Goal: Information Seeking & Learning: Learn about a topic

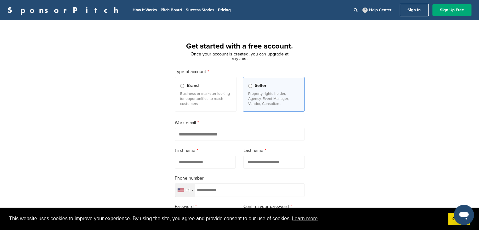
click at [182, 82] on div "Brand" at bounding box center [205, 85] width 51 height 7
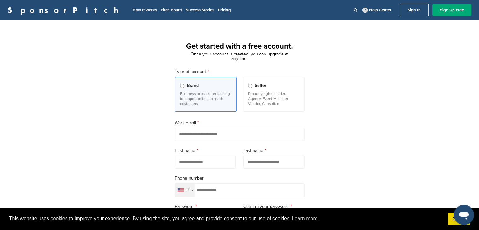
click at [133, 12] on link "How It Works" at bounding box center [145, 10] width 24 height 5
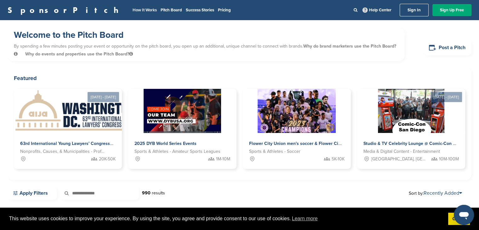
click at [133, 8] on link "How It Works" at bounding box center [145, 10] width 24 height 5
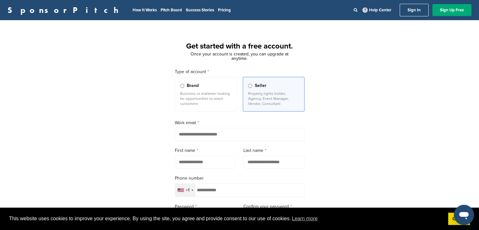
click at [218, 140] on input "email" at bounding box center [240, 134] width 130 height 13
paste input "**********"
type input "**********"
click at [203, 162] on input "text" at bounding box center [205, 161] width 61 height 13
type input "******"
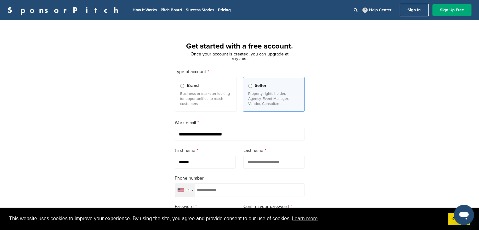
click at [270, 162] on input "text" at bounding box center [273, 161] width 61 height 13
type input "******"
click at [223, 198] on form "**********" at bounding box center [240, 182] width 130 height 229
click at [185, 190] on div "+1" at bounding box center [185, 190] width 20 height 13
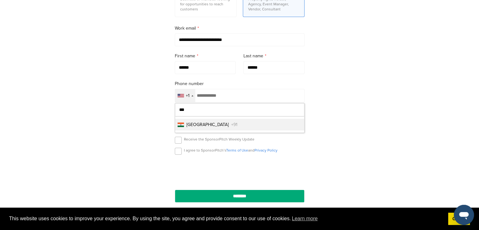
type input "***"
click at [231, 125] on span "+91" at bounding box center [234, 124] width 6 height 7
type input "**********"
click at [183, 154] on div "I agree to SponsorPitch’s Terms of Use and Privacy Policy" at bounding box center [240, 152] width 130 height 9
click at [177, 154] on label at bounding box center [178, 151] width 7 height 7
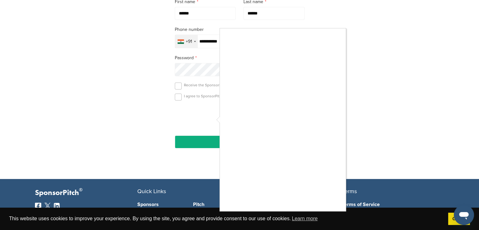
scroll to position [157, 0]
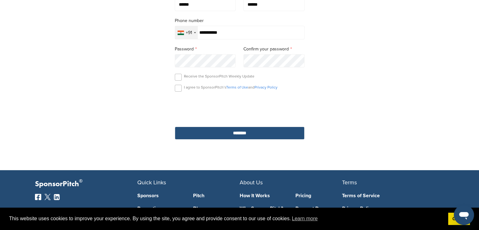
click at [227, 133] on input "********" at bounding box center [240, 133] width 130 height 13
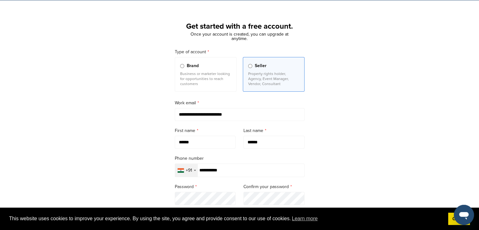
scroll to position [0, 0]
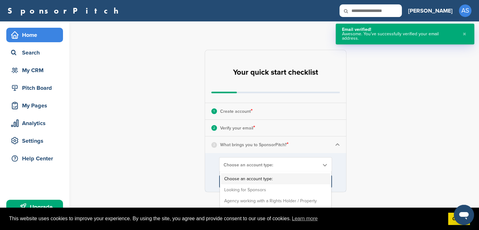
click at [301, 165] on span "Choose an account type:" at bounding box center [271, 164] width 96 height 5
click at [297, 149] on div "3 What brings you to SponsorPitch? *" at bounding box center [275, 144] width 141 height 16
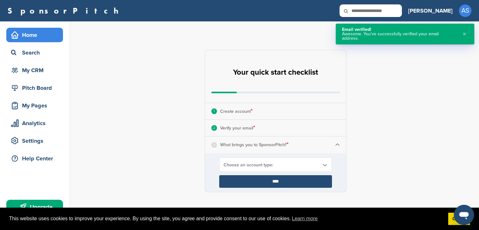
click at [329, 145] on div "3 What brings you to SponsorPitch? *" at bounding box center [275, 144] width 141 height 16
click at [342, 145] on div "3 What brings you to SponsorPitch? *" at bounding box center [275, 144] width 141 height 16
click at [338, 144] on img at bounding box center [337, 144] width 5 height 5
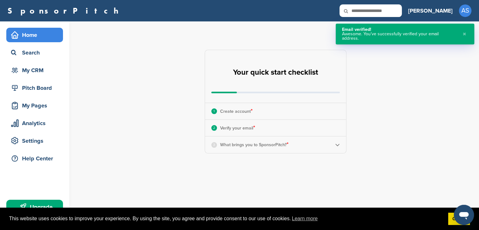
click at [313, 144] on div "3 What brings you to SponsorPitch? *" at bounding box center [275, 144] width 141 height 16
click at [241, 142] on p "What brings you to SponsorPitch? *" at bounding box center [254, 144] width 68 height 8
click at [215, 144] on div "3" at bounding box center [214, 145] width 6 height 6
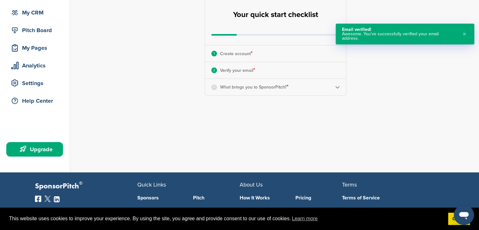
scroll to position [63, 0]
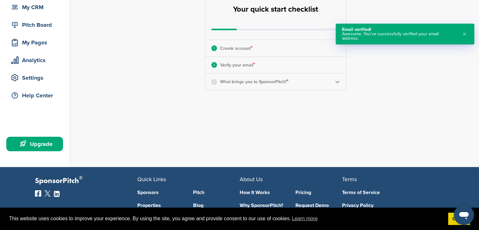
click at [340, 80] on div "3 What brings you to SponsorPitch? *" at bounding box center [275, 81] width 141 height 16
click at [337, 82] on img at bounding box center [337, 81] width 5 height 5
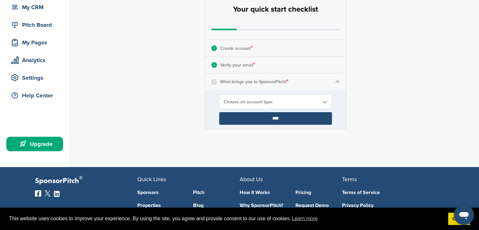
click at [276, 103] on span "Choose an account type:" at bounding box center [271, 101] width 96 height 5
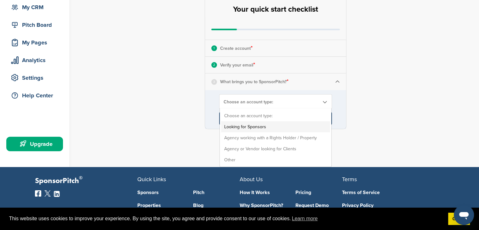
click at [272, 125] on li "Looking for Sponsors" at bounding box center [275, 126] width 109 height 11
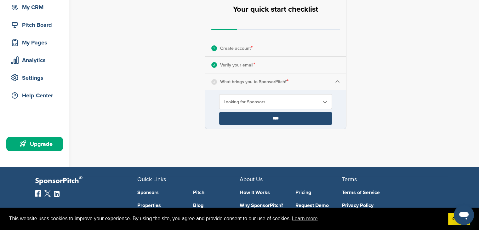
click at [276, 120] on input "****" at bounding box center [275, 118] width 113 height 13
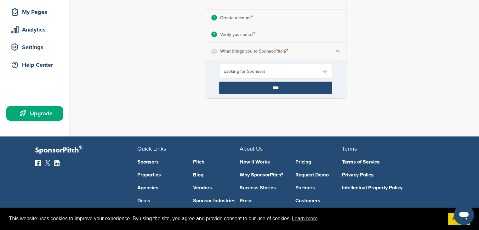
scroll to position [94, 0]
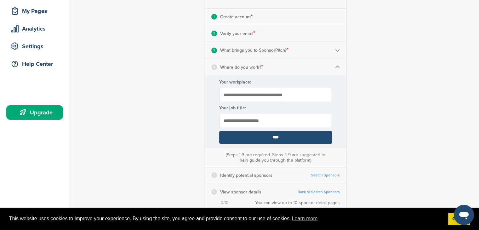
click at [243, 97] on input "Your workplace:" at bounding box center [275, 95] width 113 height 14
type input "**********"
click at [264, 124] on input "text" at bounding box center [275, 121] width 113 height 14
click at [307, 121] on input "**********" at bounding box center [275, 121] width 113 height 14
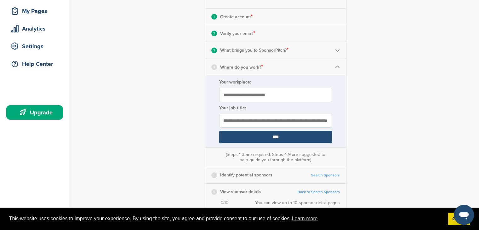
scroll to position [0, 53]
type input "**********"
click at [287, 140] on input "****" at bounding box center [275, 137] width 113 height 13
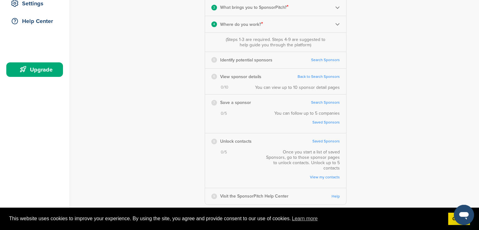
scroll to position [63, 0]
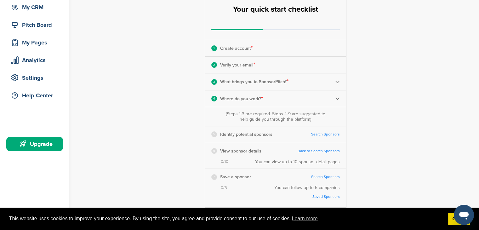
click at [327, 134] on link "Search Sponsors" at bounding box center [325, 134] width 29 height 5
click at [320, 151] on link "Back to Search Sponsors" at bounding box center [318, 151] width 42 height 5
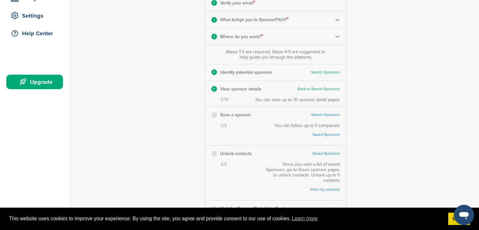
scroll to position [126, 0]
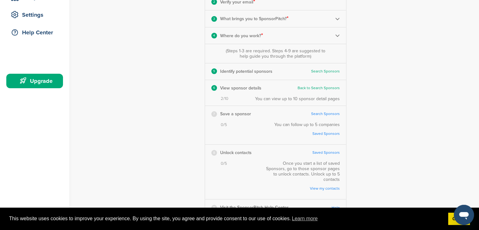
click at [321, 87] on link "Back to Search Sponsors" at bounding box center [318, 88] width 42 height 5
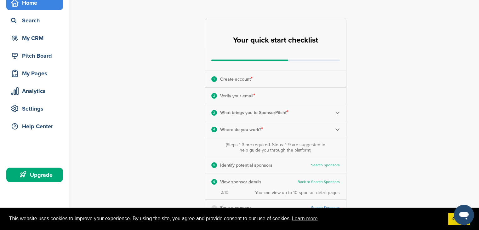
scroll to position [31, 0]
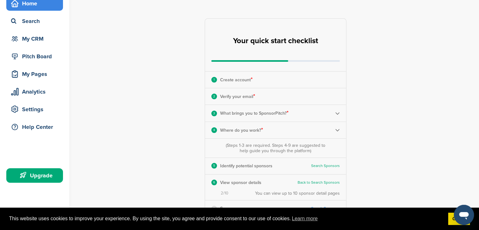
drag, startPoint x: 370, startPoint y: 77, endPoint x: 25, endPoint y: 6, distance: 351.9
click at [370, 77] on div "**********" at bounding box center [278, 164] width 399 height 349
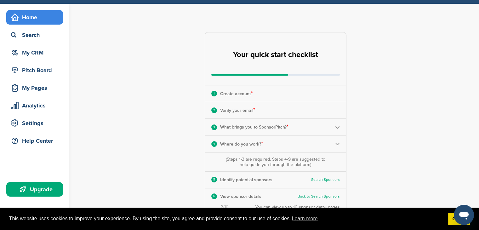
scroll to position [0, 0]
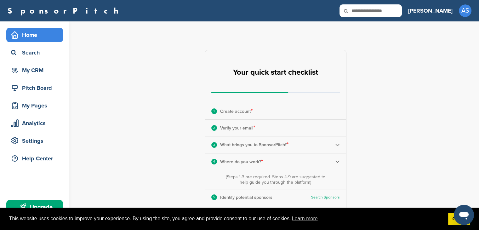
click at [39, 37] on div "Home" at bounding box center [36, 34] width 54 height 11
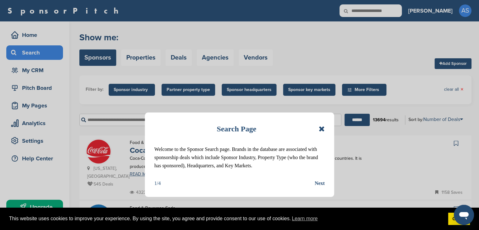
click at [324, 192] on div "Search Page Welcome to the Sponsor Search page. Brands in the database are asso…" at bounding box center [239, 154] width 189 height 84
click at [323, 188] on div "Search Page Welcome to the Sponsor Search page. Brands in the database are asso…" at bounding box center [239, 154] width 189 height 84
click at [320, 184] on div "Next" at bounding box center [319, 183] width 10 height 8
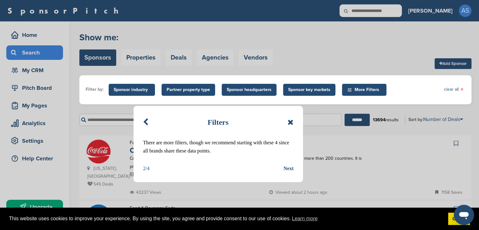
click at [292, 169] on div "Next" at bounding box center [288, 168] width 10 height 8
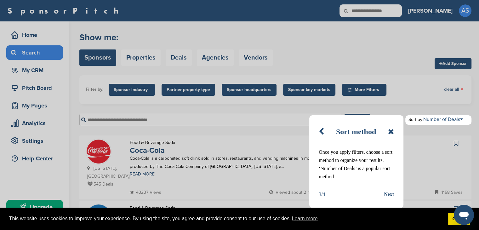
click at [388, 197] on div "Next" at bounding box center [389, 194] width 10 height 8
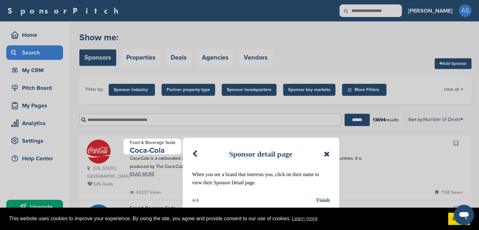
click at [326, 201] on div "Finish" at bounding box center [323, 200] width 14 height 8
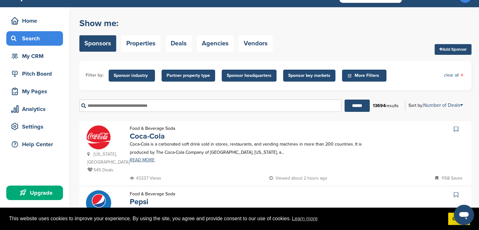
scroll to position [31, 0]
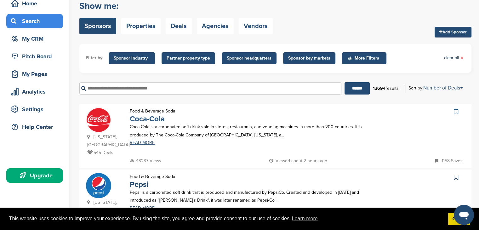
click at [140, 121] on link "Coca-Cola" at bounding box center [147, 118] width 35 height 9
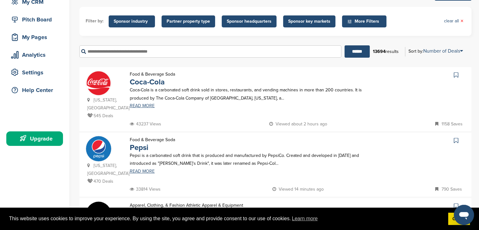
scroll to position [63, 0]
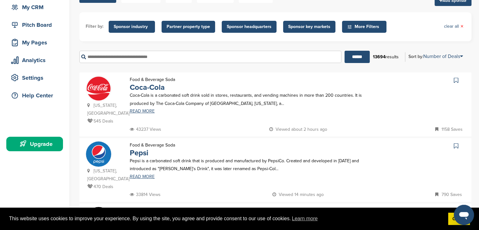
click at [169, 57] on input "text" at bounding box center [210, 57] width 262 height 12
click at [344, 51] on input "******" at bounding box center [356, 57] width 25 height 12
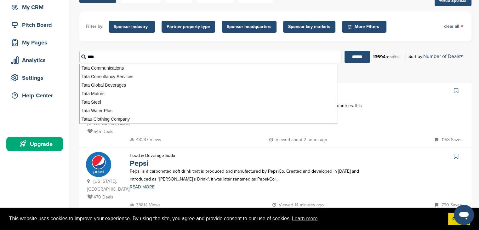
scroll to position [0, 0]
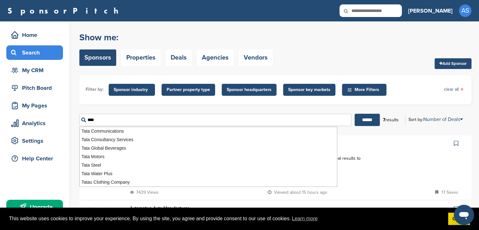
click at [136, 117] on input "****" at bounding box center [215, 120] width 272 height 12
click at [354, 114] on input "******" at bounding box center [366, 120] width 25 height 12
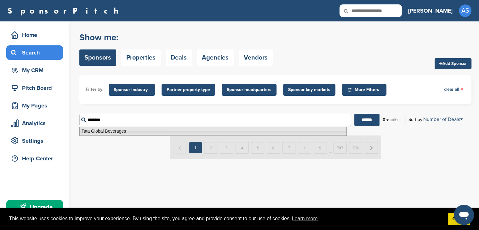
click at [145, 130] on li "Tata Global Beverages" at bounding box center [212, 131] width 267 height 9
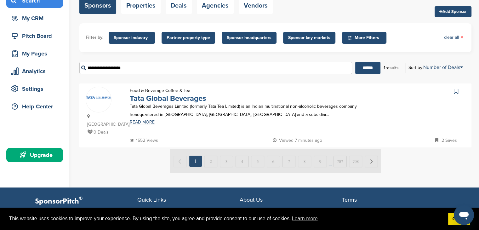
scroll to position [63, 0]
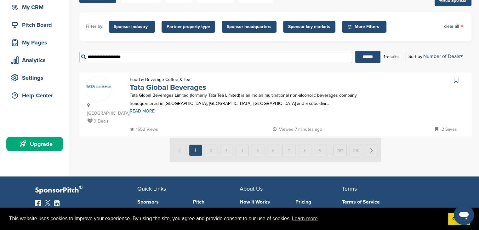
type input "**********"
click at [149, 88] on link "Tata Global Beverages" at bounding box center [168, 87] width 76 height 9
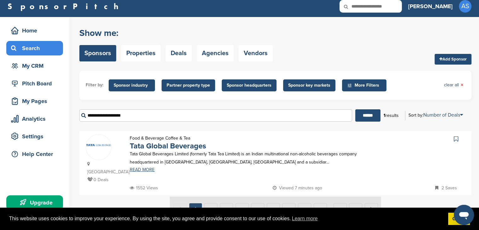
scroll to position [0, 0]
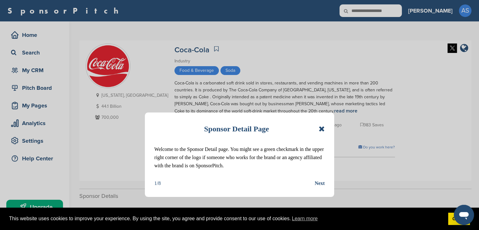
click at [323, 186] on div "Next" at bounding box center [319, 183] width 10 height 8
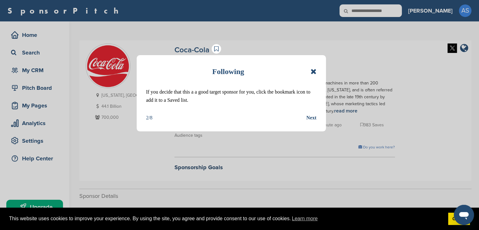
click at [312, 119] on div "Next" at bounding box center [311, 118] width 10 height 8
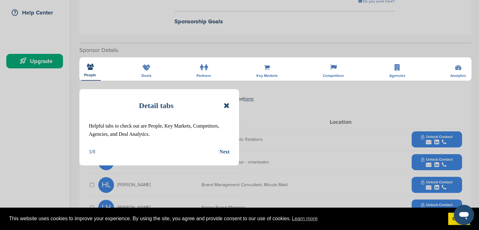
scroll to position [157, 0]
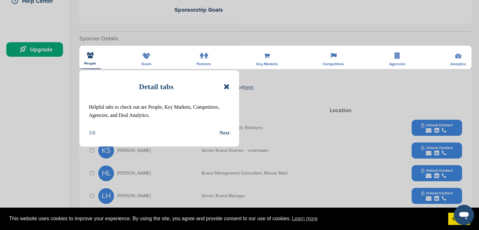
click at [225, 134] on div "Next" at bounding box center [224, 133] width 10 height 8
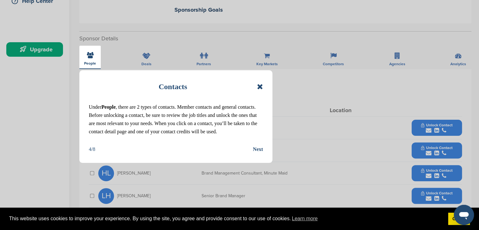
click at [255, 150] on div "Next" at bounding box center [258, 149] width 10 height 8
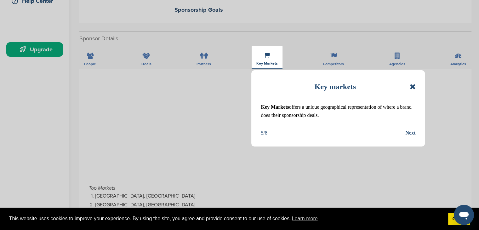
click at [406, 133] on div "Next" at bounding box center [410, 133] width 10 height 8
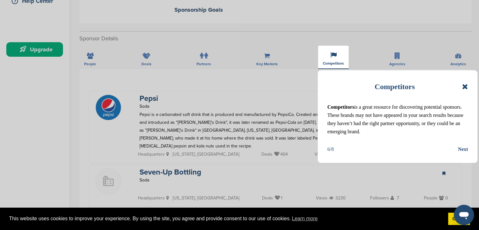
click at [467, 153] on div "Next" at bounding box center [463, 149] width 10 height 8
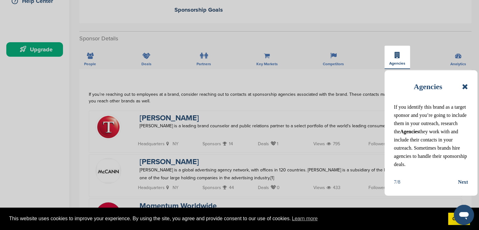
click at [467, 181] on div "Next" at bounding box center [463, 182] width 10 height 8
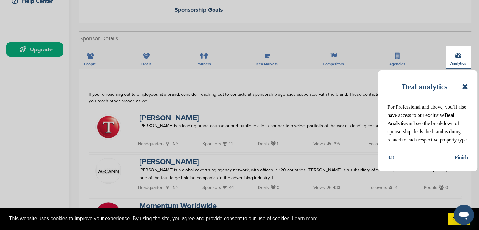
click at [461, 161] on div "Finish" at bounding box center [461, 157] width 14 height 8
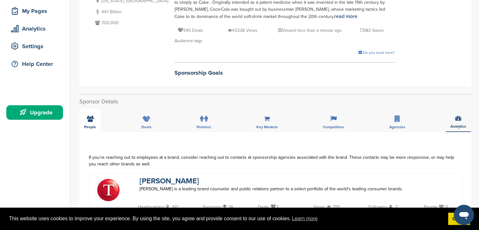
click at [88, 124] on div "People" at bounding box center [89, 120] width 21 height 23
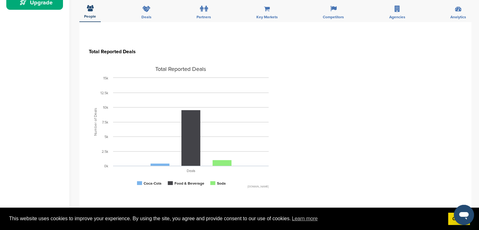
scroll to position [220, 0]
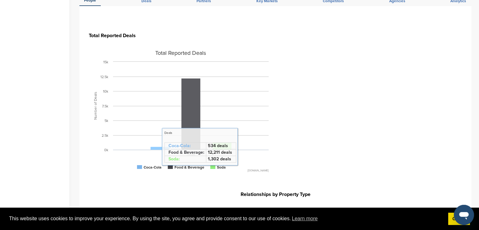
click at [191, 102] on rect at bounding box center [190, 113] width 19 height 71
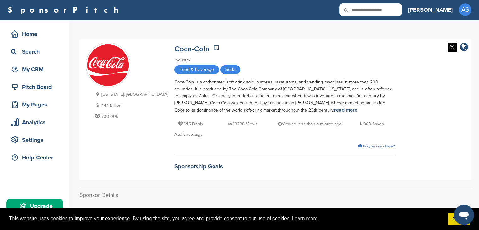
scroll to position [0, 0]
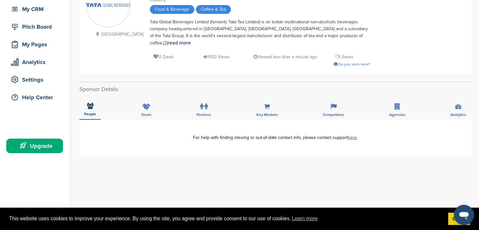
scroll to position [63, 0]
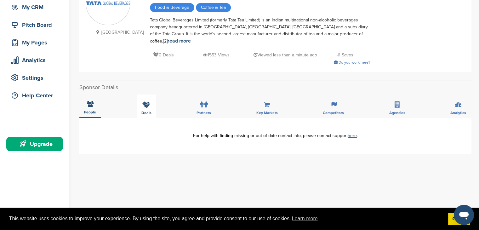
click at [138, 95] on div "Deals" at bounding box center [147, 105] width 20 height 23
click at [214, 102] on div "Partners" at bounding box center [204, 105] width 24 height 23
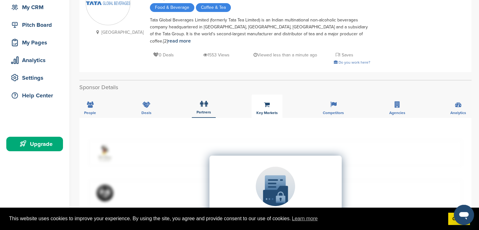
click at [276, 99] on div "Key Markets" at bounding box center [267, 105] width 31 height 23
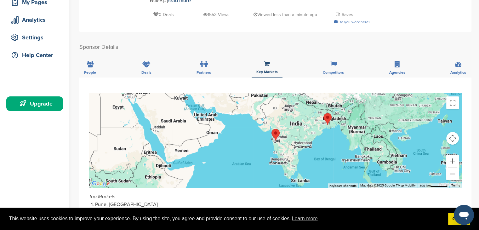
scroll to position [94, 0]
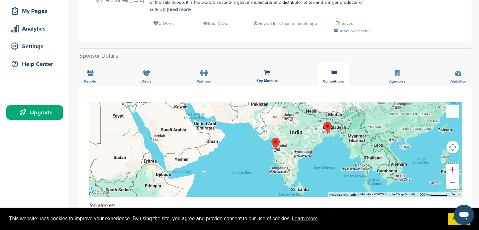
click at [96, 79] on span "Competitors" at bounding box center [90, 81] width 12 height 4
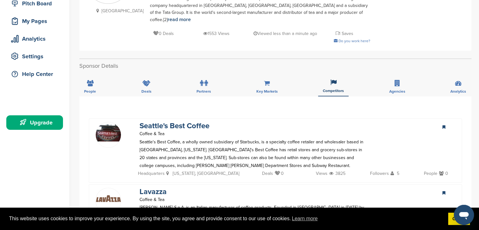
scroll to position [63, 0]
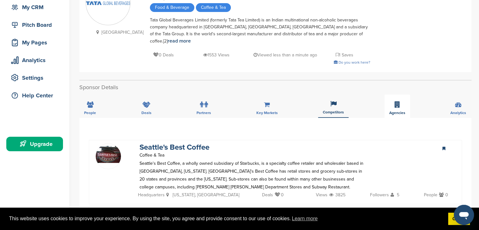
click at [394, 101] on icon at bounding box center [396, 104] width 5 height 6
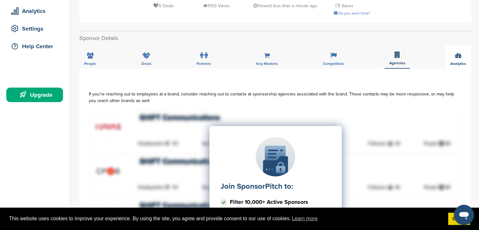
scroll to position [94, 0]
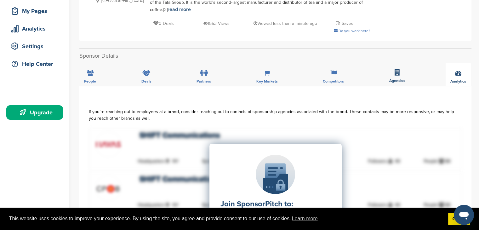
click at [96, 79] on span "Analytics" at bounding box center [90, 81] width 12 height 4
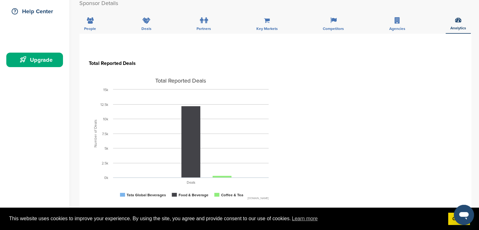
scroll to position [157, 0]
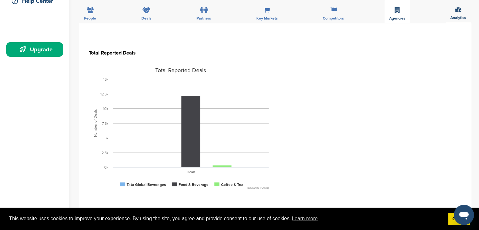
click at [96, 16] on span "Agencies" at bounding box center [90, 18] width 12 height 4
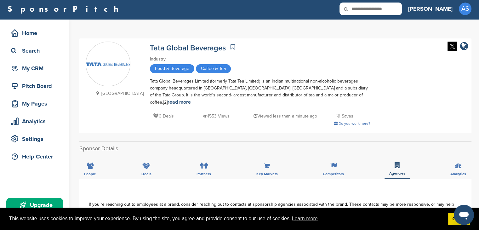
scroll to position [0, 0]
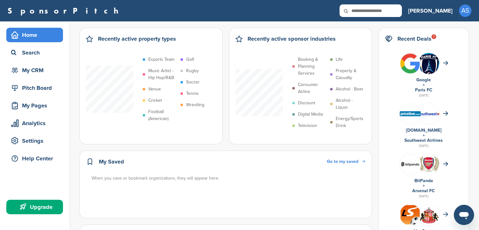
click at [428, 40] on h2 "Recent Deals 7" at bounding box center [414, 38] width 34 height 9
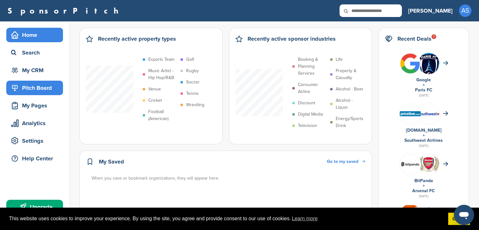
click at [35, 85] on div "Pitch Board" at bounding box center [36, 87] width 54 height 11
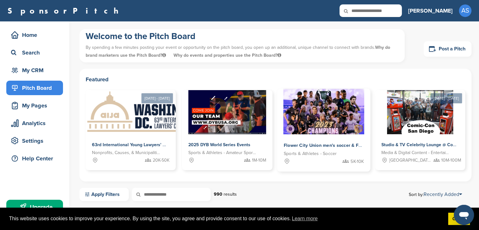
click at [320, 128] on img at bounding box center [323, 112] width 81 height 46
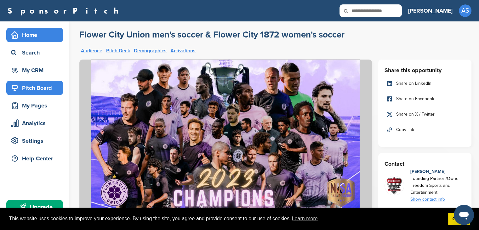
click at [29, 32] on div "Home" at bounding box center [36, 34] width 54 height 11
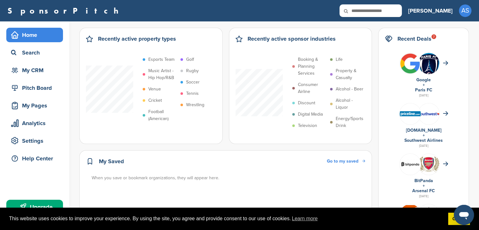
click at [187, 82] on p "Soccer" at bounding box center [193, 82] width 14 height 7
click at [195, 82] on p "Soccer" at bounding box center [193, 82] width 14 height 7
click at [400, 12] on input "text" at bounding box center [370, 10] width 62 height 13
click at [37, 56] on div "Search" at bounding box center [36, 52] width 54 height 11
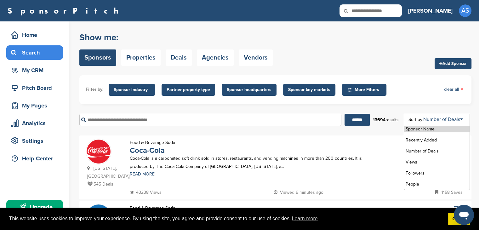
click at [455, 122] on div "Sponsor Name Recently Added Number of Deals Views Followers People" at bounding box center [437, 152] width 66 height 76
click at [426, 170] on li "Followers" at bounding box center [436, 173] width 65 height 7
click at [445, 118] on link "Followers" at bounding box center [435, 119] width 24 height 6
click at [447, 119] on icon at bounding box center [445, 119] width 3 height 5
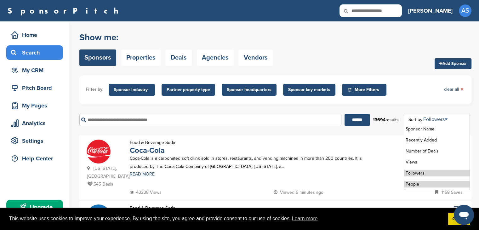
click at [424, 181] on li "People" at bounding box center [436, 184] width 65 height 7
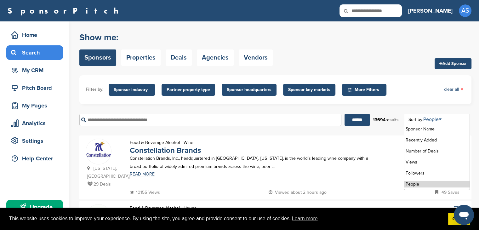
click at [436, 118] on link "People" at bounding box center [432, 119] width 18 height 6
click at [423, 139] on li "Recently Added" at bounding box center [436, 140] width 65 height 7
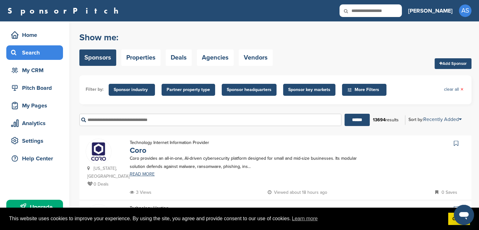
click at [136, 89] on span "Sponsor industry" at bounding box center [132, 89] width 36 height 7
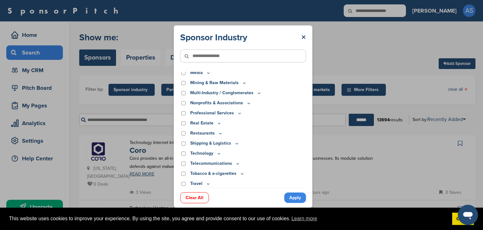
scroll to position [175, 0]
click at [225, 57] on input"] "text" at bounding box center [243, 55] width 126 height 13
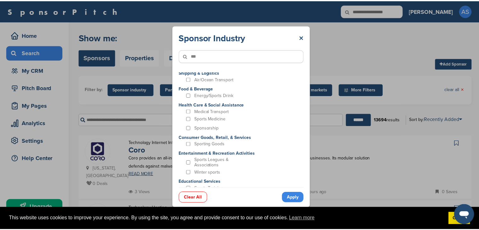
scroll to position [0, 0]
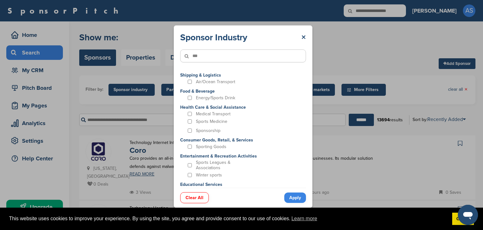
type input"] "***"
click at [212, 99] on p "Energy/Sports Drink" at bounding box center [215, 97] width 39 height 5
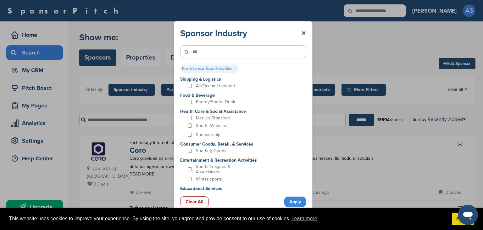
click at [298, 201] on link "Apply" at bounding box center [296, 201] width 22 height 10
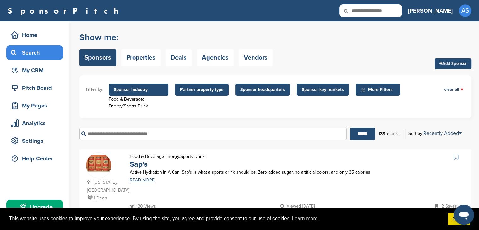
click at [340, 92] on span "Sponsor key markets" at bounding box center [323, 89] width 42 height 7
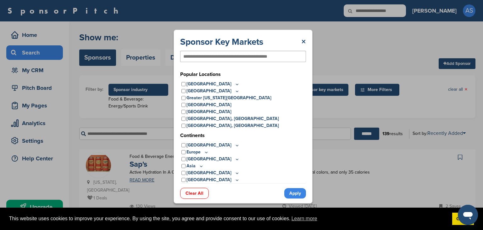
click at [214, 57] on input "text" at bounding box center [233, 57] width 99 height 6
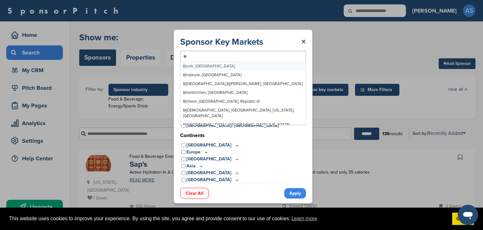
type input "***"
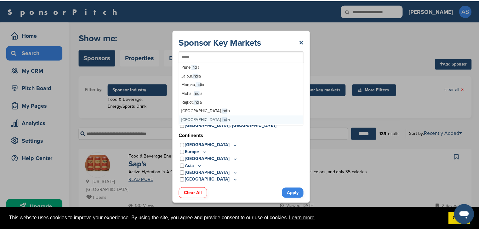
scroll to position [589, 0]
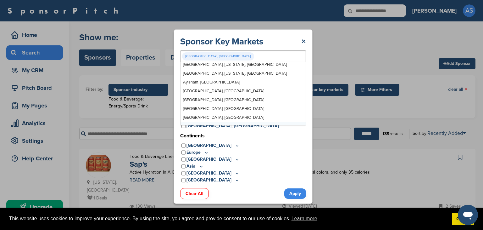
click at [295, 192] on link "Apply" at bounding box center [296, 193] width 22 height 10
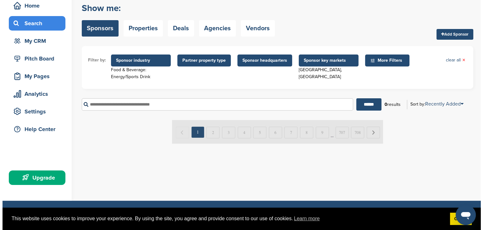
scroll to position [0, 0]
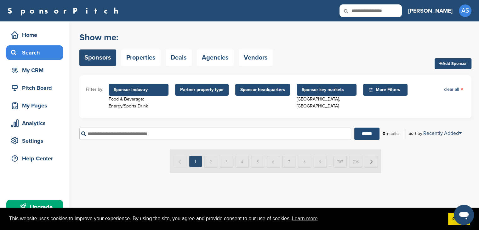
click at [329, 88] on span "Sponsor key markets" at bounding box center [327, 89] width 50 height 7
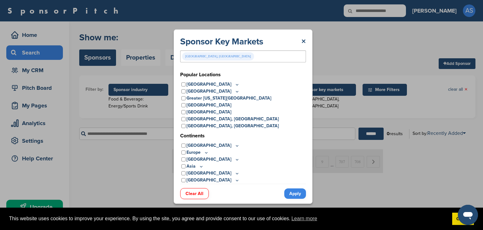
click at [220, 59] on div "[GEOGRAPHIC_DATA], [GEOGRAPHIC_DATA]" at bounding box center [243, 56] width 126 height 12
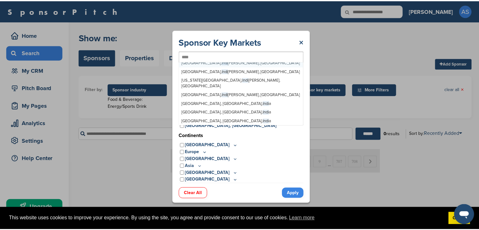
scroll to position [237, 0]
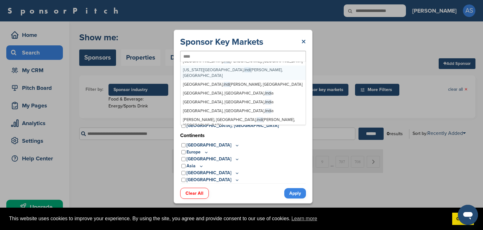
type input "****"
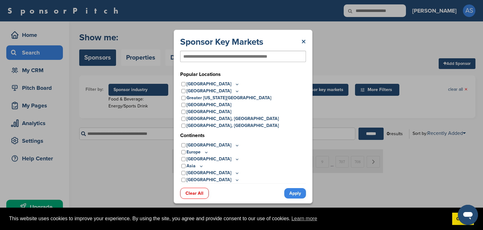
click at [303, 42] on link "×" at bounding box center [304, 41] width 5 height 11
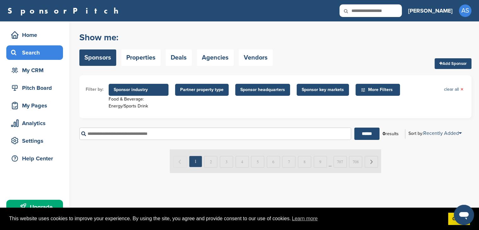
click at [328, 90] on span "Sponsor key markets" at bounding box center [323, 89] width 42 height 7
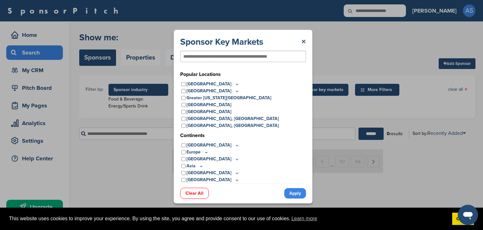
drag, startPoint x: 199, startPoint y: 193, endPoint x: 202, endPoint y: 192, distance: 3.4
click at [199, 193] on link "Clear All" at bounding box center [194, 193] width 29 height 11
click at [298, 192] on link "Apply" at bounding box center [296, 193] width 22 height 10
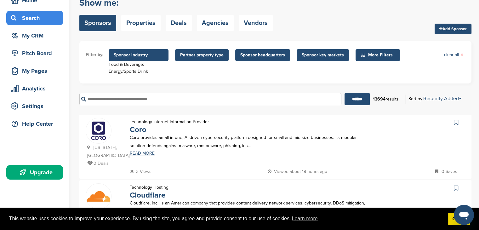
scroll to position [31, 0]
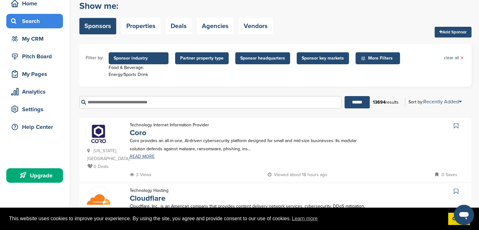
click at [148, 60] on span "Sponsor industry" at bounding box center [139, 58] width 50 height 7
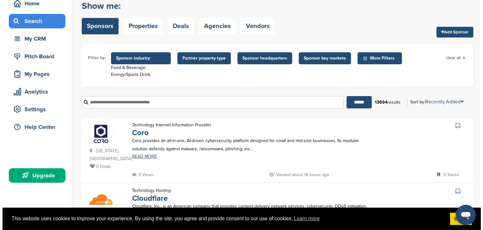
scroll to position [0, 0]
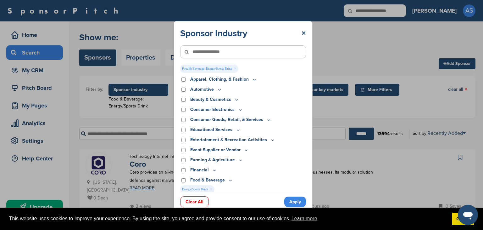
click at [227, 182] on p "Food & Beverage" at bounding box center [211, 180] width 43 height 7
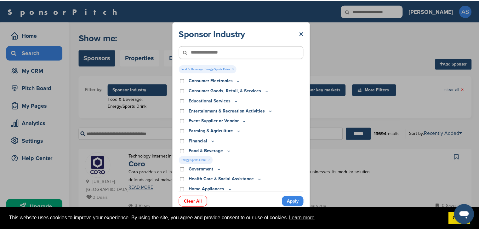
scroll to position [31, 0]
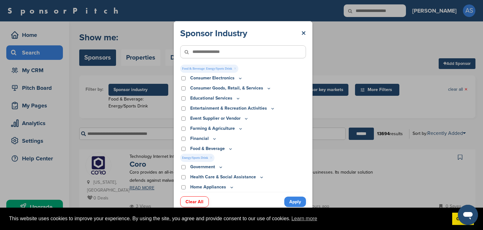
click at [294, 202] on link "Apply" at bounding box center [296, 201] width 22 height 10
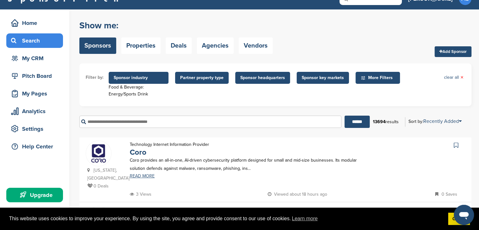
scroll to position [0, 0]
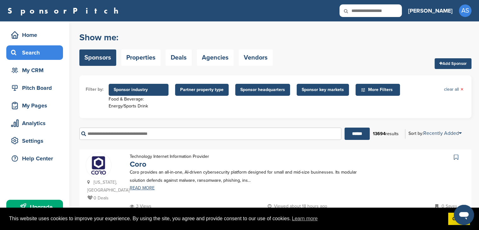
click at [194, 92] on span "Partner property type" at bounding box center [201, 89] width 43 height 7
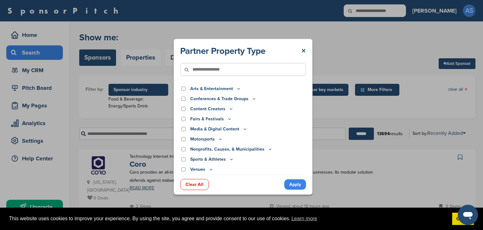
click at [217, 161] on p "Sports & Athletes" at bounding box center [212, 159] width 44 height 7
click at [214, 158] on p "Sports & Athletes" at bounding box center [212, 159] width 44 height 7
click at [181, 156] on div "Sports & Athletes" at bounding box center [243, 159] width 126 height 7
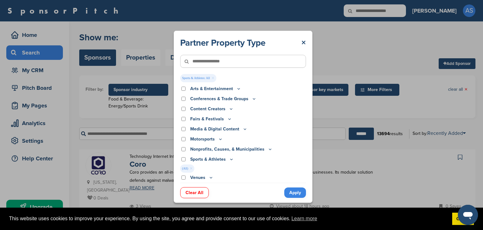
click at [297, 189] on link "Apply" at bounding box center [296, 192] width 22 height 10
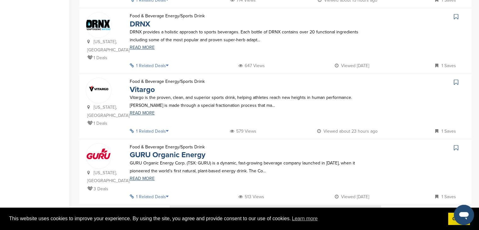
scroll to position [600, 0]
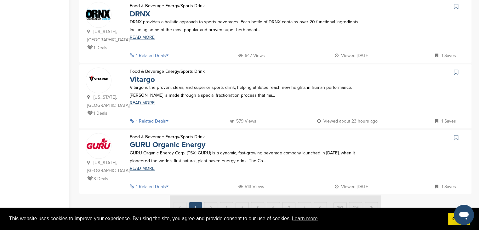
click at [212, 195] on img at bounding box center [275, 207] width 211 height 24
click at [369, 195] on img at bounding box center [275, 207] width 211 height 24
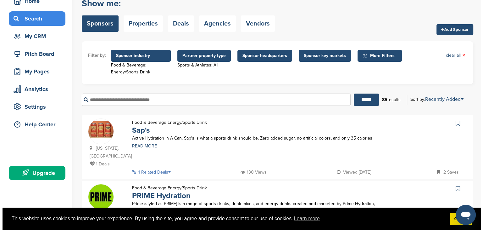
scroll to position [0, 0]
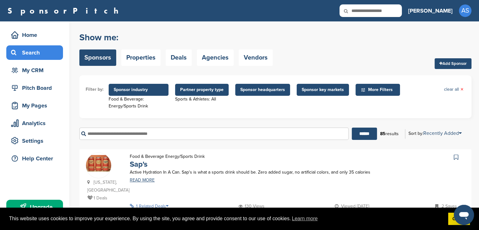
click at [316, 92] on span "Sponsor key markets" at bounding box center [323, 89] width 42 height 7
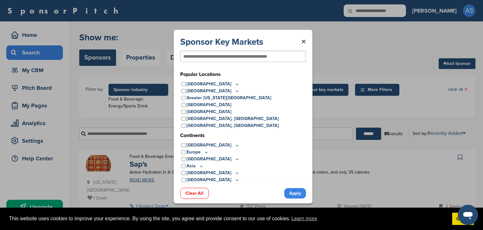
click at [202, 164] on icon at bounding box center [201, 165] width 5 height 5
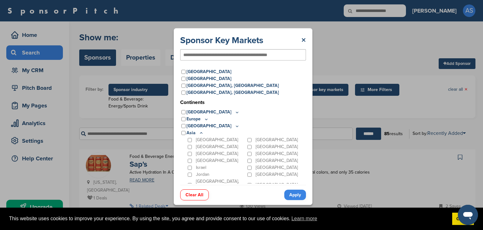
click at [194, 160] on div "[GEOGRAPHIC_DATA]" at bounding box center [217, 160] width 60 height 7
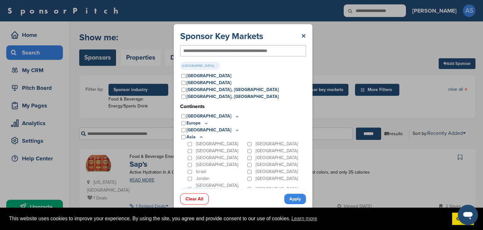
click at [299, 202] on link "Apply" at bounding box center [296, 199] width 22 height 10
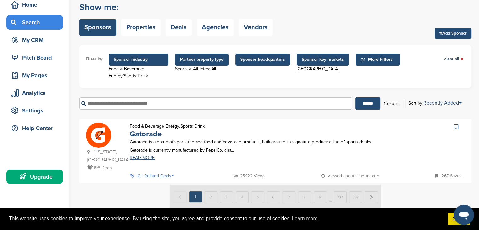
scroll to position [31, 0]
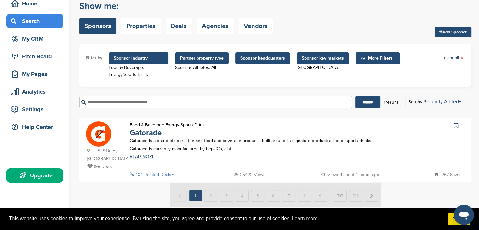
click at [437, 172] on icon at bounding box center [438, 174] width 6 height 4
click at [455, 126] on icon at bounding box center [456, 125] width 4 height 6
click at [456, 126] on icon at bounding box center [456, 125] width 4 height 6
click at [141, 157] on link "READ MORE" at bounding box center [252, 156] width 244 height 4
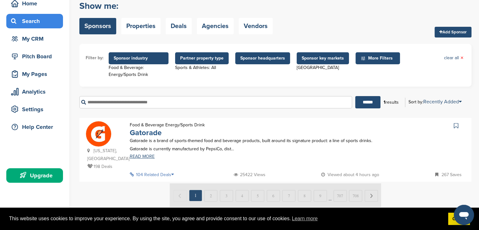
click at [144, 135] on link "Gatorade" at bounding box center [146, 132] width 32 height 9
click at [146, 137] on link "Gatorade" at bounding box center [146, 132] width 32 height 9
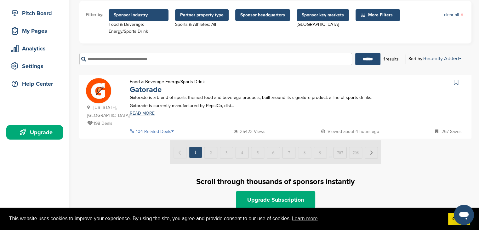
scroll to position [94, 0]
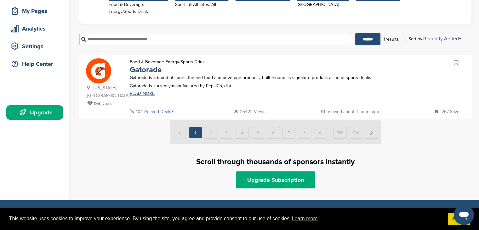
click at [162, 108] on p "104 Related Deals" at bounding box center [154, 112] width 48 height 8
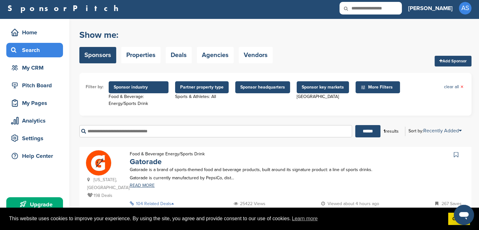
scroll to position [0, 0]
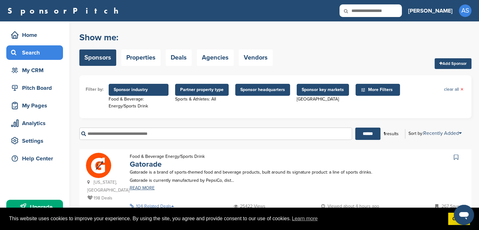
click at [332, 94] on span "Sponsor key markets" at bounding box center [323, 90] width 52 height 12
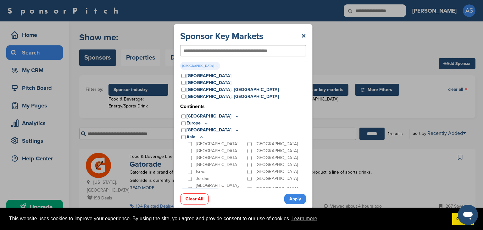
click at [189, 161] on div "[GEOGRAPHIC_DATA]" at bounding box center [217, 164] width 60 height 7
click at [294, 205] on div "Sponsor Key Markets × Indi anapolis, [GEOGRAPHIC_DATA][PERSON_NAME], [GEOGRAPHI…" at bounding box center [243, 116] width 139 height 185
click at [295, 202] on link "Apply" at bounding box center [296, 199] width 22 height 10
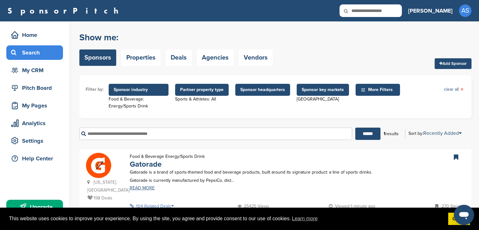
click at [211, 96] on div "Sports & Athletes: All" at bounding box center [202, 99] width 54 height 7
click at [195, 92] on span "Partner property type" at bounding box center [201, 89] width 43 height 7
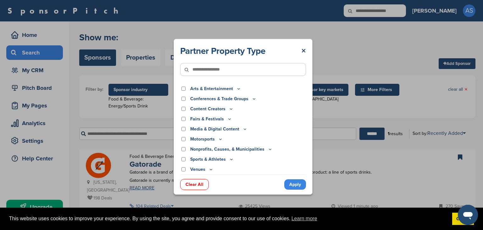
click at [297, 187] on link "Apply" at bounding box center [296, 184] width 22 height 10
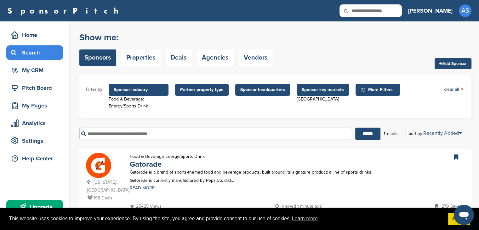
click at [316, 91] on span "Sponsor key markets" at bounding box center [323, 89] width 42 height 7
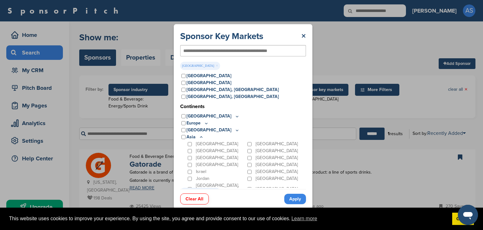
click at [193, 165] on div "[GEOGRAPHIC_DATA]" at bounding box center [217, 164] width 60 height 7
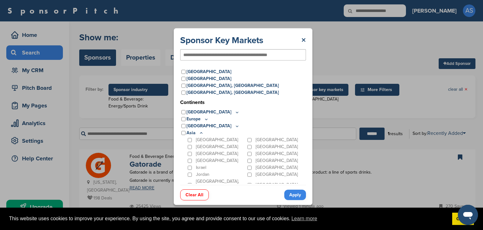
click at [298, 198] on link "Apply" at bounding box center [296, 194] width 22 height 10
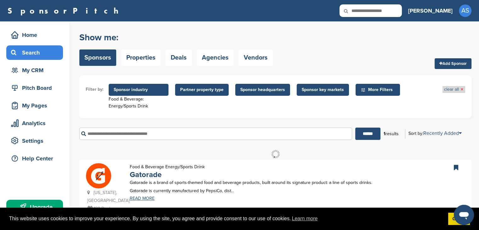
click at [461, 88] on span "×" at bounding box center [461, 89] width 3 height 7
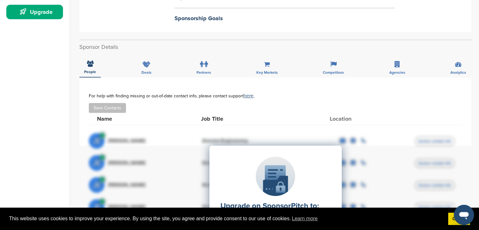
scroll to position [189, 0]
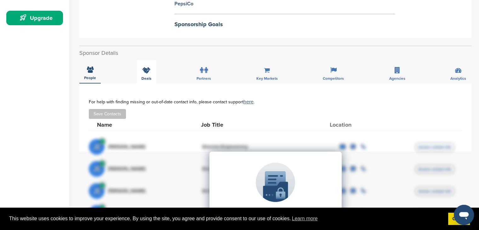
click at [96, 76] on span "Deals" at bounding box center [90, 78] width 12 height 4
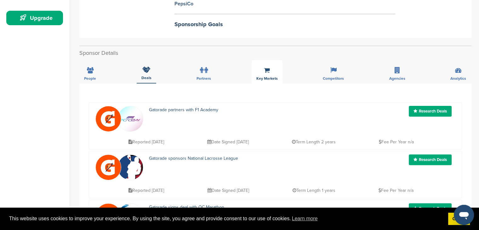
click at [96, 76] on span "Key Markets" at bounding box center [90, 78] width 12 height 4
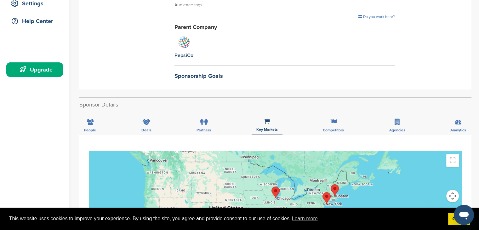
scroll to position [126, 0]
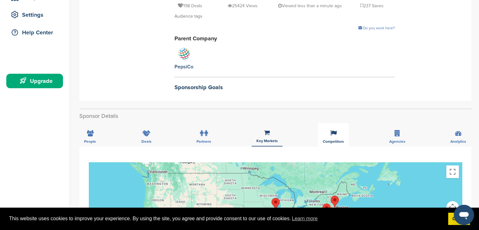
click at [343, 131] on div "Competitors" at bounding box center [333, 134] width 31 height 23
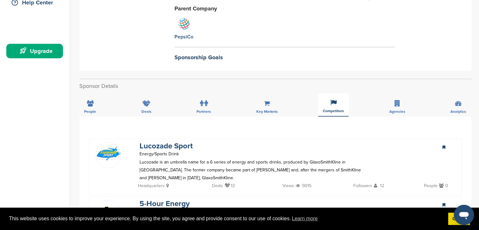
scroll to position [157, 0]
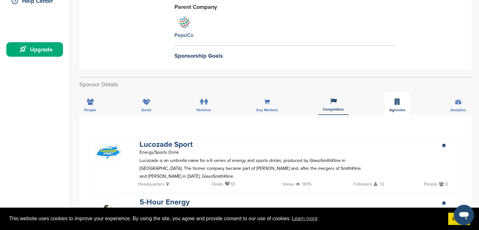
click at [96, 108] on span "Agencies" at bounding box center [90, 110] width 12 height 4
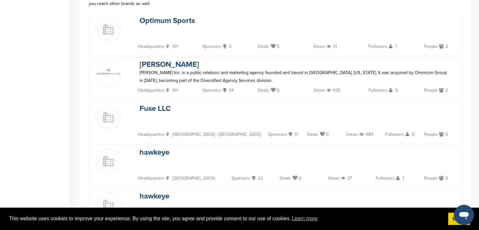
scroll to position [252, 0]
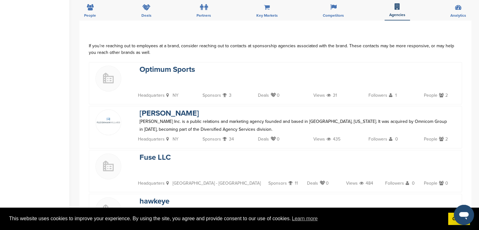
click at [437, 91] on div "People 2" at bounding box center [439, 95] width 31 height 9
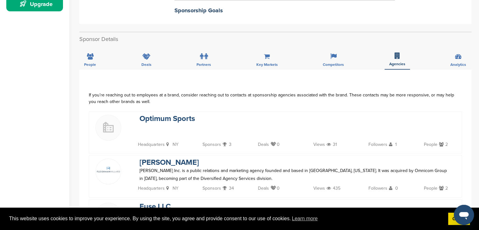
scroll to position [189, 0]
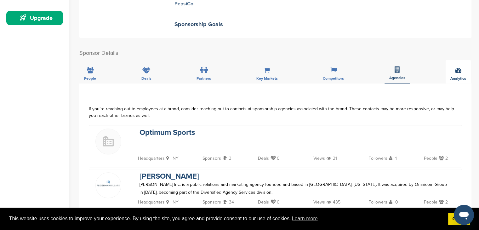
click at [96, 76] on span "Analytics" at bounding box center [90, 78] width 12 height 4
click at [199, 63] on div "Partners" at bounding box center [204, 71] width 24 height 23
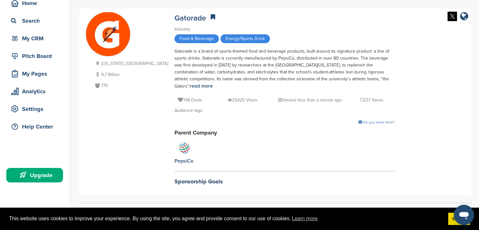
scroll to position [31, 0]
